Goal: Transaction & Acquisition: Download file/media

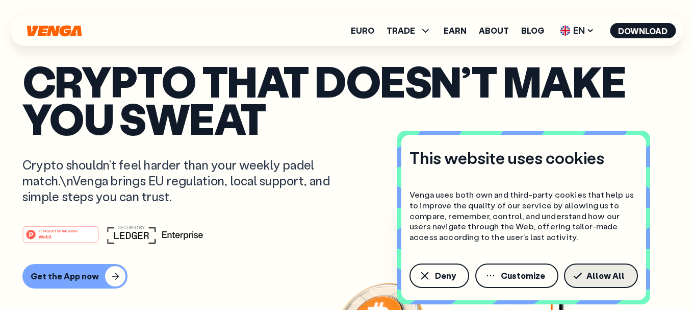
click at [603, 271] on span "Allow All" at bounding box center [606, 275] width 38 height 8
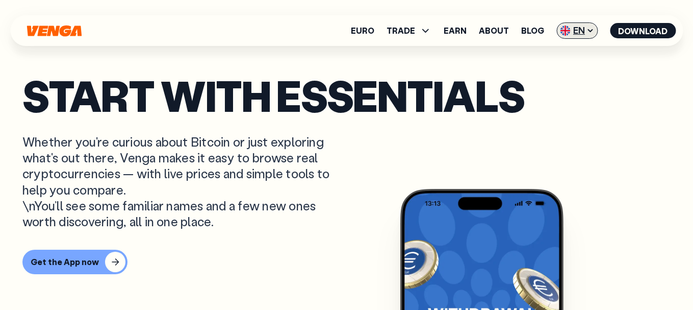
click at [588, 31] on icon at bounding box center [590, 31] width 8 height 8
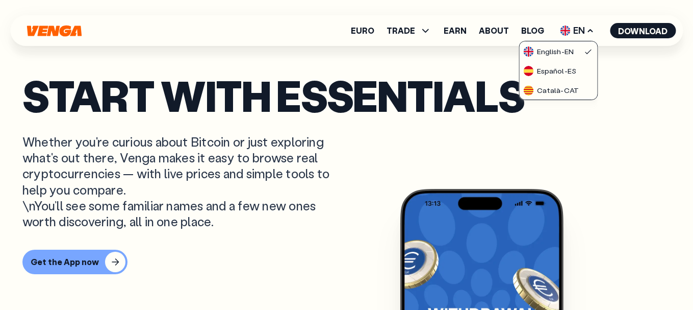
click at [631, 88] on p "START WITH ESSENTIALS" at bounding box center [346, 95] width 649 height 37
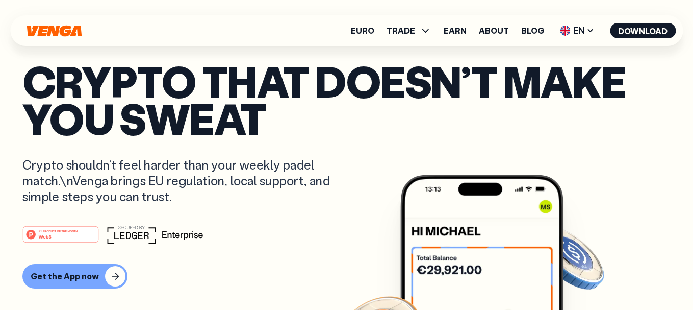
scroll to position [0, 0]
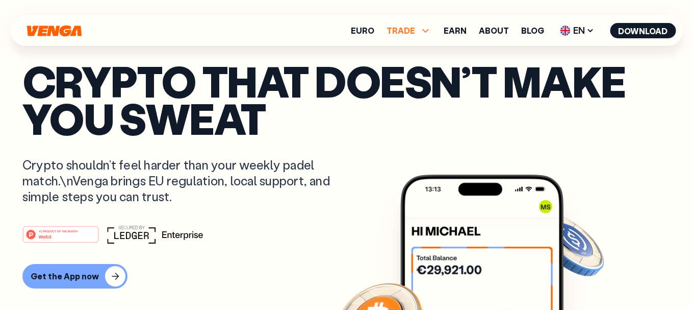
click at [431, 33] on icon at bounding box center [425, 30] width 12 height 12
click at [574, 136] on p "Crypto that doesn’t make you sweat" at bounding box center [346, 99] width 649 height 74
click at [638, 30] on button "Download" at bounding box center [643, 30] width 66 height 15
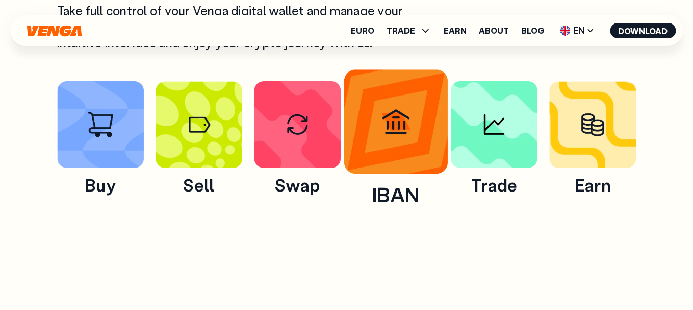
scroll to position [510, 0]
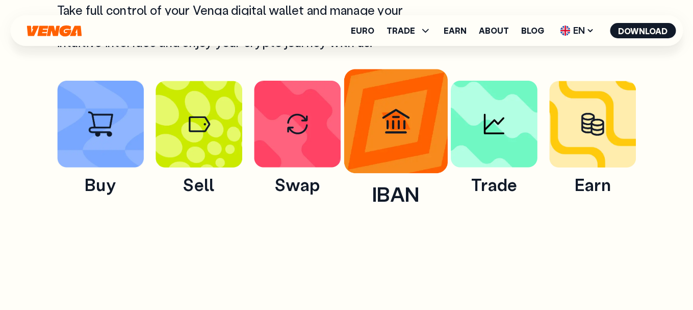
click at [381, 141] on img at bounding box center [396, 121] width 104 height 104
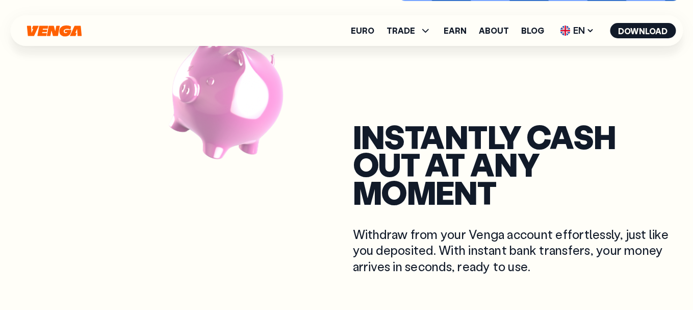
scroll to position [612, 0]
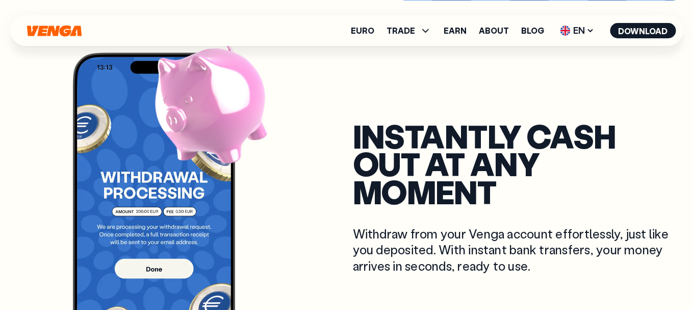
click at [381, 275] on div "instantly Cash out at any moment Withdraw from your Venga account effortlessly,…" at bounding box center [517, 224] width 329 height 204
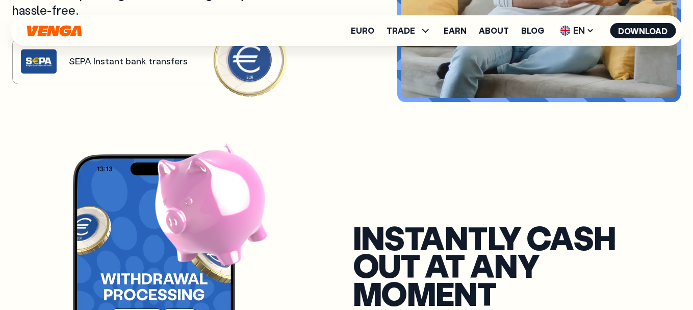
scroll to position [510, 0]
